Goal: Contribute content: Add original content to the website for others to see

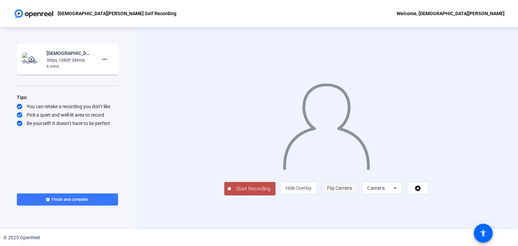
scroll to position [5, 0]
click at [231, 193] on span "Start Recording" at bounding box center [253, 189] width 45 height 8
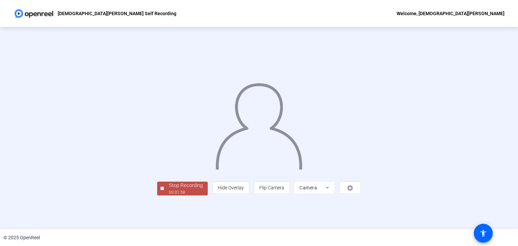
scroll to position [20, 0]
click at [169, 190] on div "Stop Recording" at bounding box center [186, 186] width 34 height 8
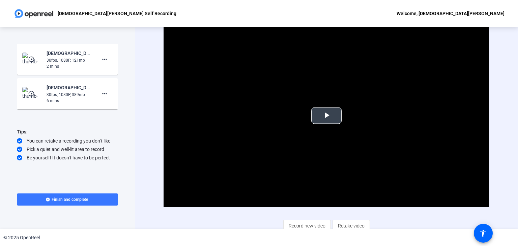
scroll to position [4, 0]
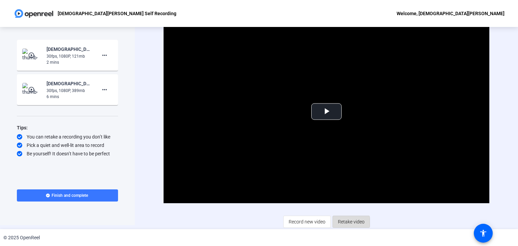
click at [344, 221] on span "Retake video" at bounding box center [351, 222] width 27 height 13
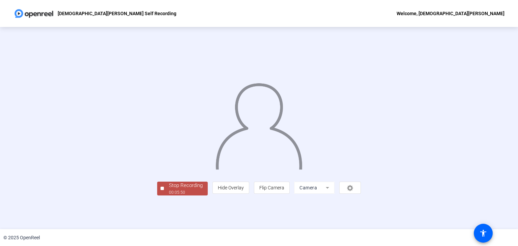
scroll to position [20, 0]
click at [169, 190] on div "Stop Recording" at bounding box center [186, 186] width 34 height 8
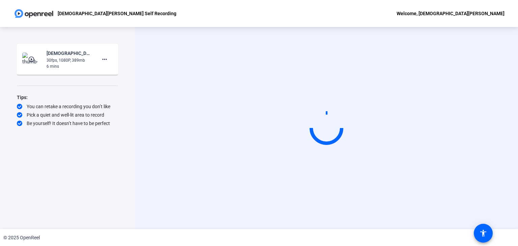
scroll to position [0, 0]
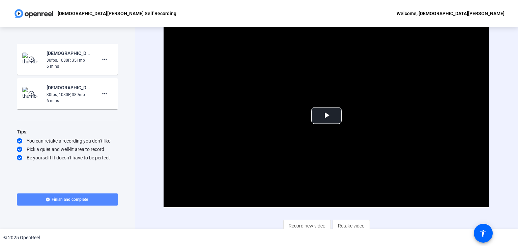
click at [72, 199] on span "Finish and complete" at bounding box center [70, 199] width 36 height 5
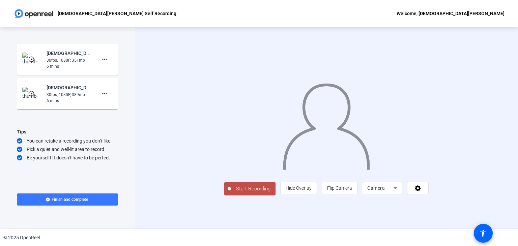
click at [231, 193] on span "Start Recording" at bounding box center [253, 189] width 45 height 8
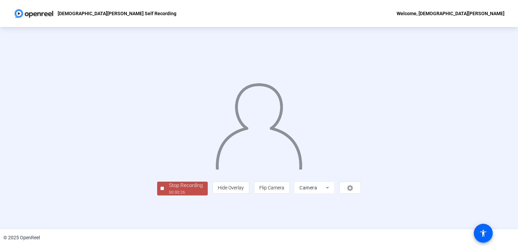
scroll to position [20, 0]
click at [169, 190] on div "Stop Recording" at bounding box center [186, 186] width 34 height 8
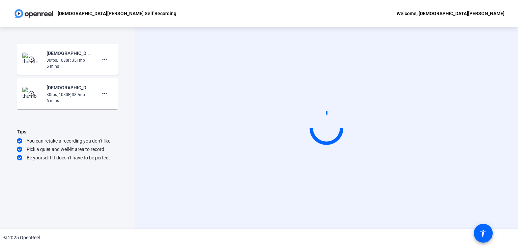
scroll to position [0, 0]
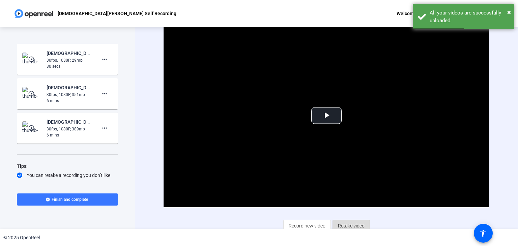
click at [346, 222] on span "Retake video" at bounding box center [351, 226] width 27 height 13
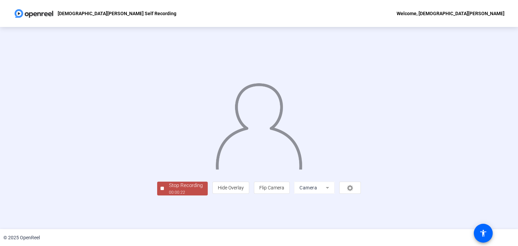
scroll to position [20, 0]
click at [169, 190] on div "Stop Recording" at bounding box center [186, 186] width 34 height 8
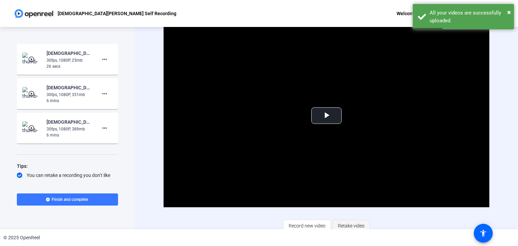
click at [348, 223] on span "Retake video" at bounding box center [351, 226] width 27 height 13
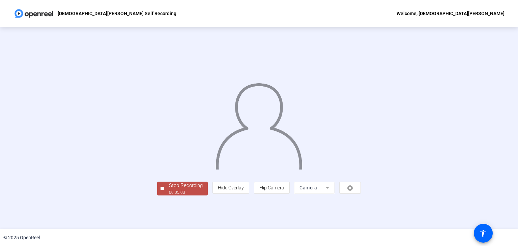
scroll to position [20, 0]
click at [169, 190] on div "Stop Recording" at bounding box center [186, 186] width 34 height 8
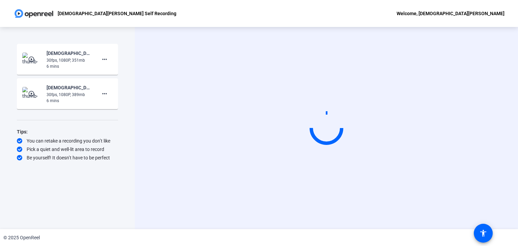
scroll to position [0, 0]
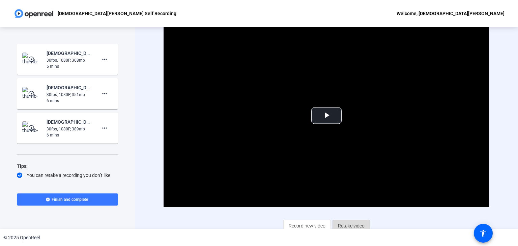
click at [349, 224] on span "Retake video" at bounding box center [351, 226] width 27 height 13
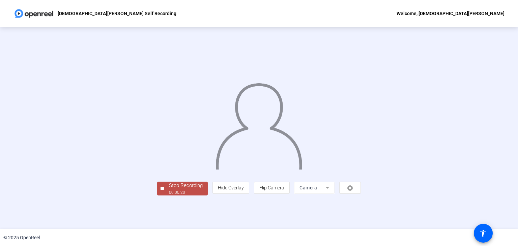
scroll to position [20, 0]
click at [169, 190] on div "Stop Recording" at bounding box center [186, 186] width 34 height 8
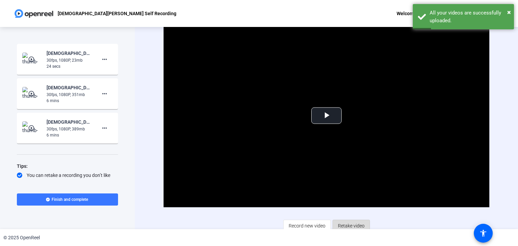
click at [346, 223] on span "Retake video" at bounding box center [351, 226] width 27 height 13
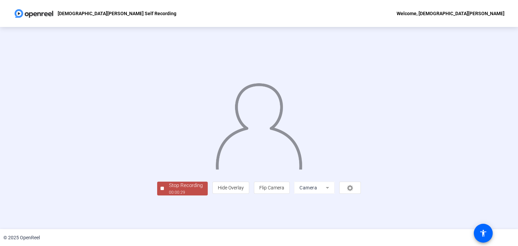
scroll to position [20, 0]
click at [169, 190] on div "Stop Recording" at bounding box center [186, 186] width 34 height 8
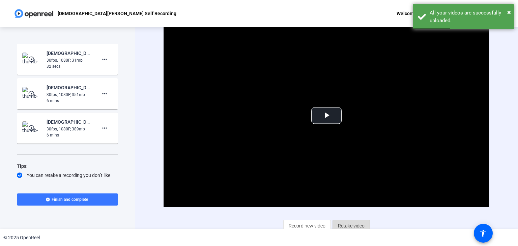
click at [343, 222] on span "Retake video" at bounding box center [351, 226] width 27 height 13
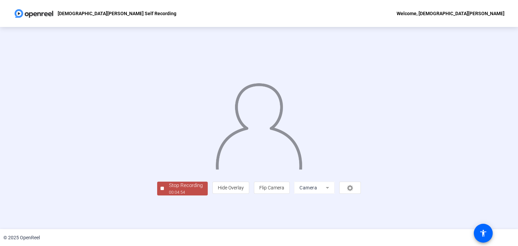
scroll to position [20, 0]
click at [169, 196] on div "00:04:57" at bounding box center [186, 193] width 34 height 6
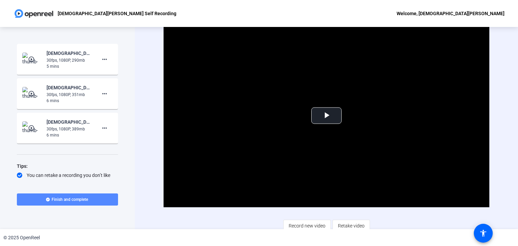
click at [87, 199] on span "Finish and complete" at bounding box center [70, 199] width 36 height 5
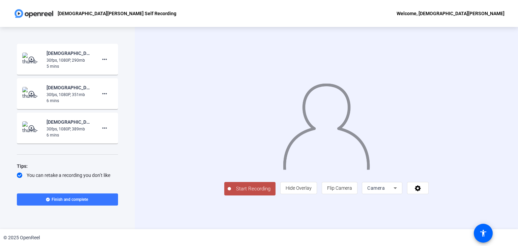
click at [231, 193] on span "Start Recording" at bounding box center [253, 189] width 45 height 8
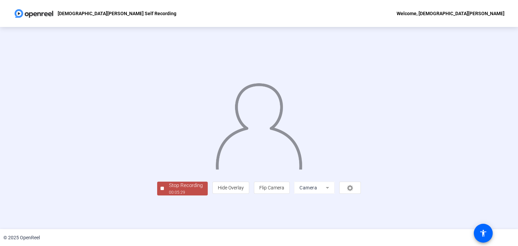
scroll to position [20, 0]
click at [169, 190] on div "Stop Recording" at bounding box center [186, 186] width 34 height 8
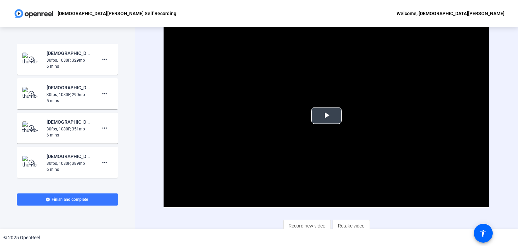
click at [327, 116] on span "Video Player" at bounding box center [327, 116] width 0 height 0
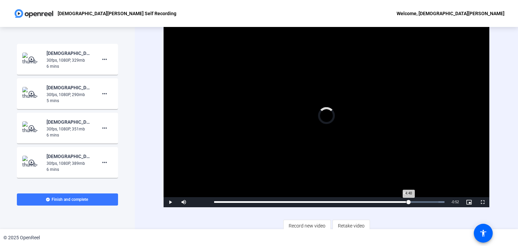
click at [406, 199] on div "Loaded : 100.00% 4:40 4:40" at bounding box center [329, 202] width 237 height 10
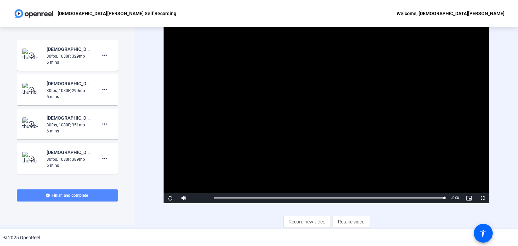
click at [98, 194] on span at bounding box center [67, 196] width 101 height 16
